Goal: Obtain resource: Download file/media

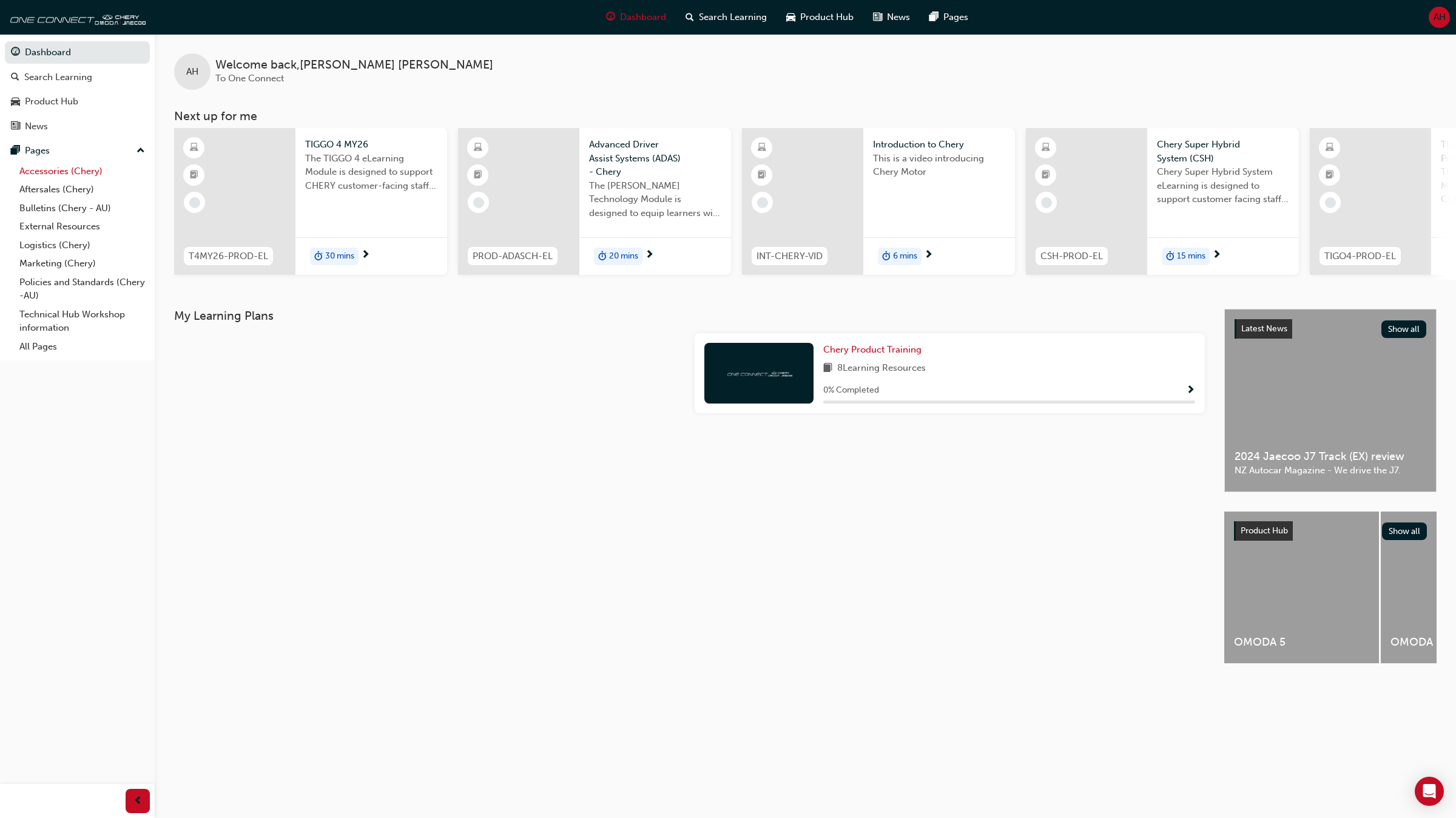
click at [71, 174] on link "Accessories (Chery)" at bounding box center [82, 171] width 135 height 19
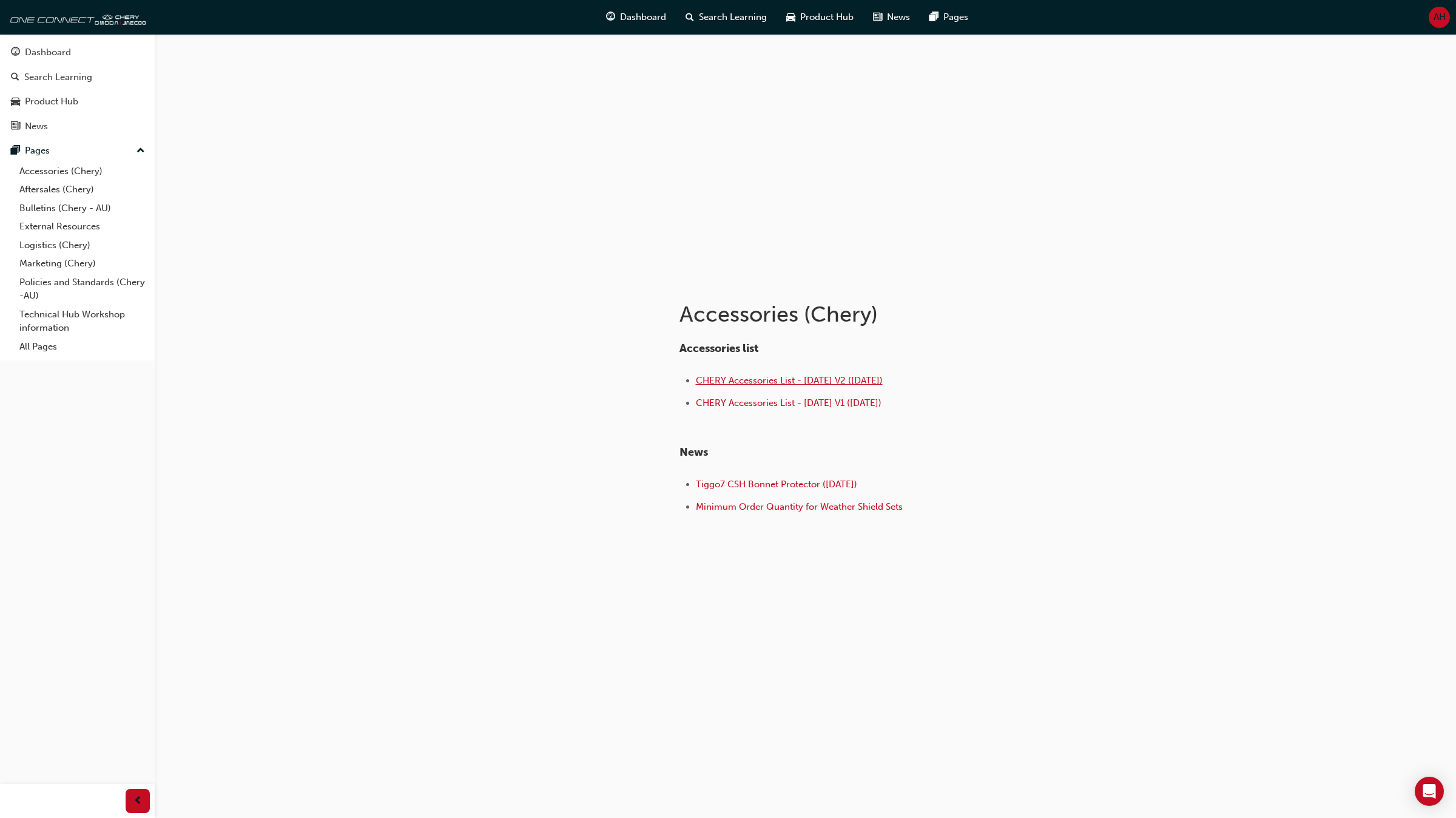
click at [731, 379] on span "CHERY Accessories List - [DATE] V2 ([DATE])" at bounding box center [789, 380] width 187 height 11
